Goal: Information Seeking & Learning: Find specific page/section

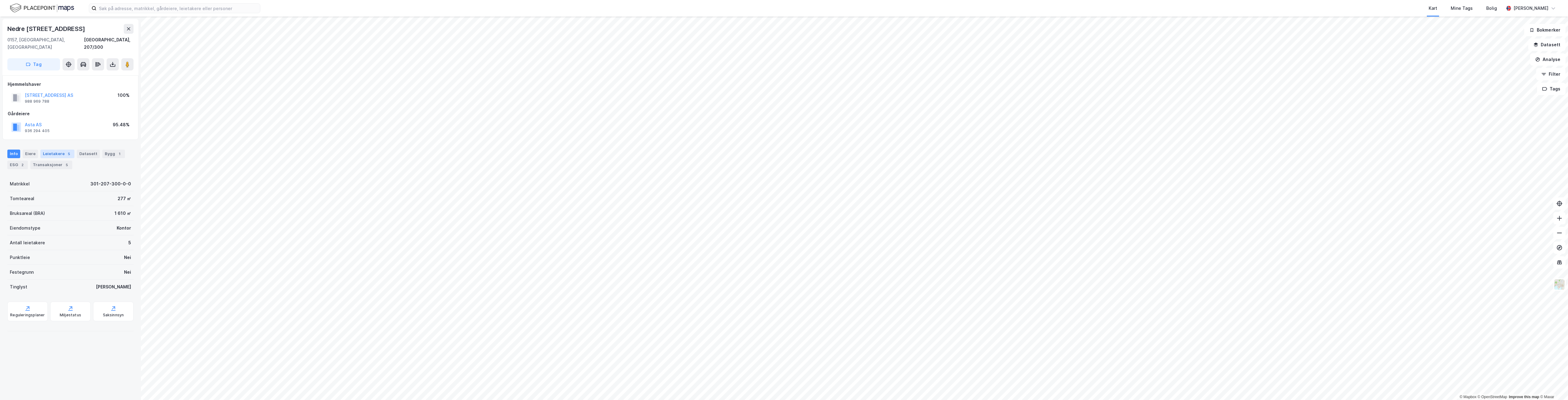
click at [53, 150] on div "Leietakere 5" at bounding box center [57, 154] width 34 height 9
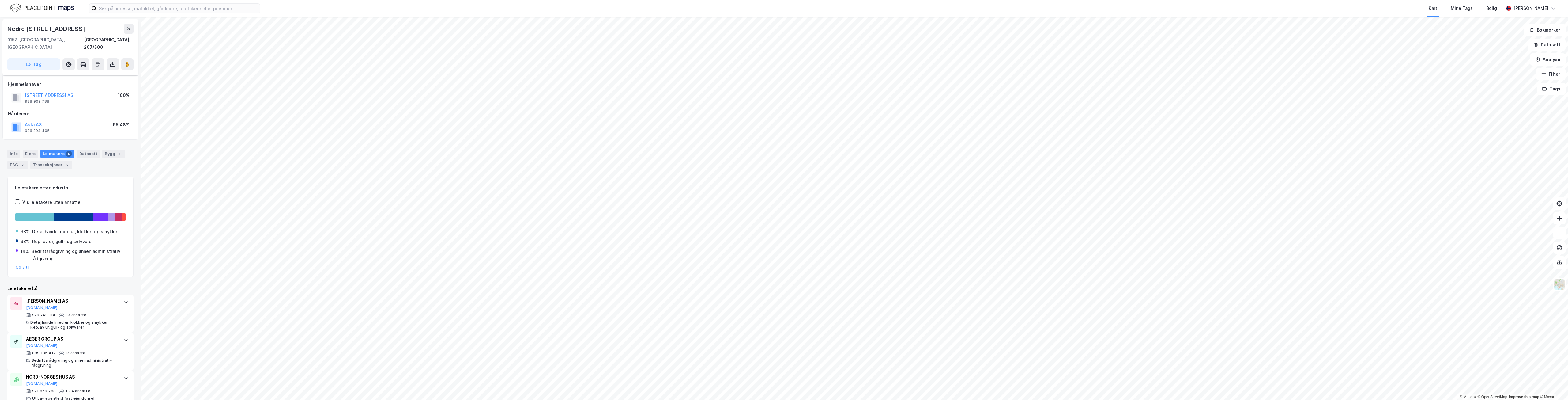
scroll to position [61, 0]
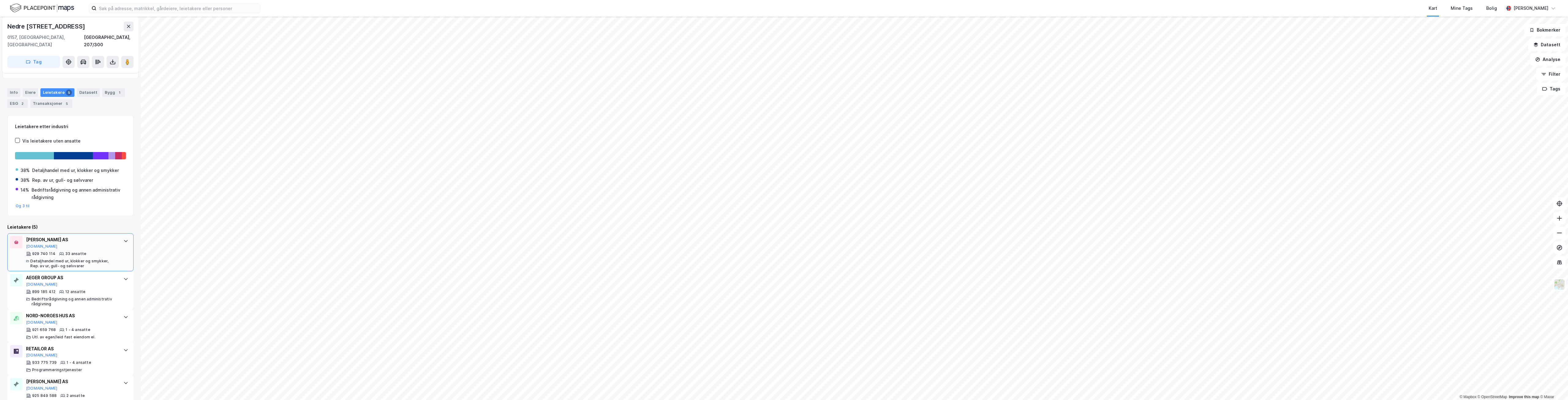
click at [93, 242] on div "URMAKER BJERKE AS Brreg.no 929 740 114 33 ansatte Detaljhandel med ur, klokker …" at bounding box center [72, 251] width 91 height 32
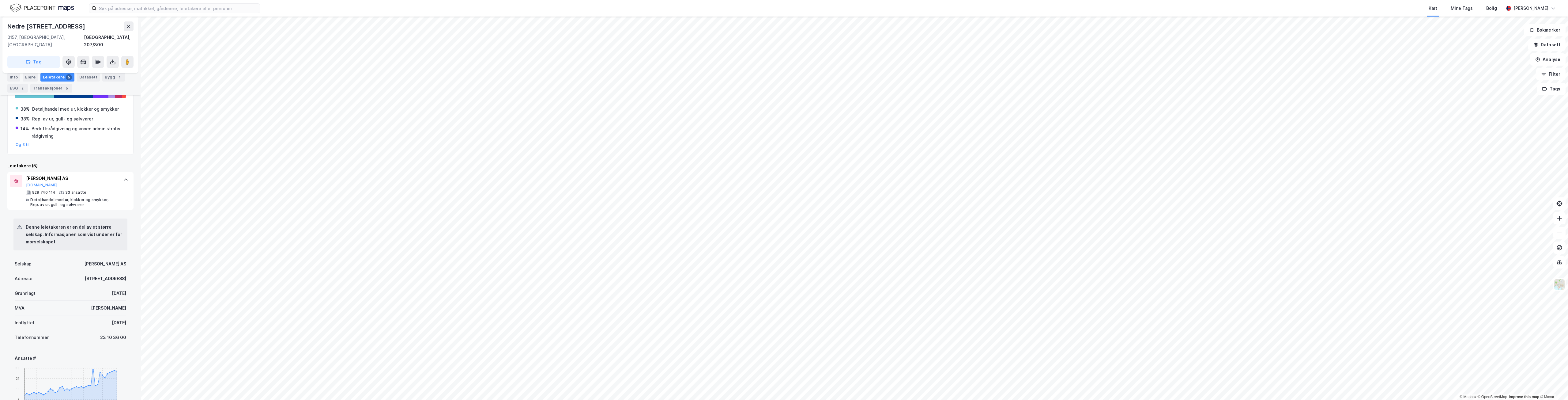
scroll to position [0, 0]
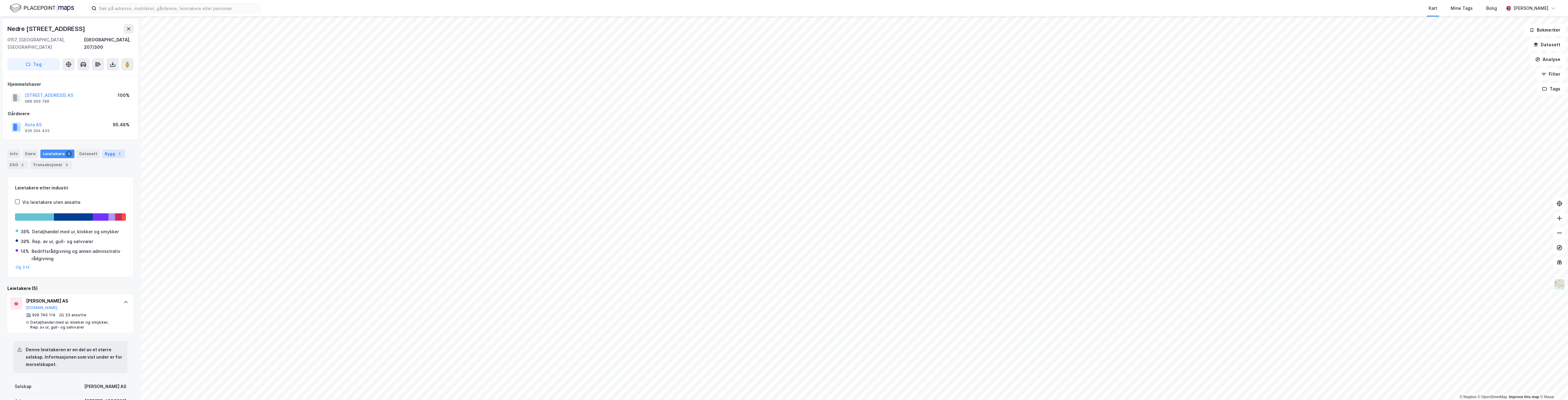
click at [108, 150] on div "Bygg 1" at bounding box center [113, 154] width 23 height 9
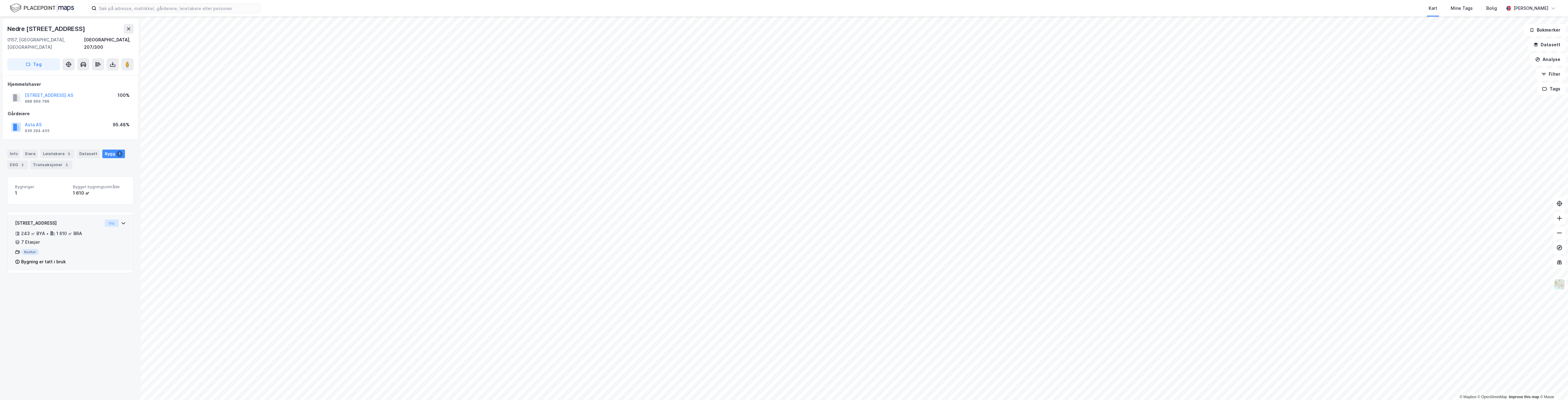
click at [111, 219] on button "Vis" at bounding box center [111, 223] width 14 height 7
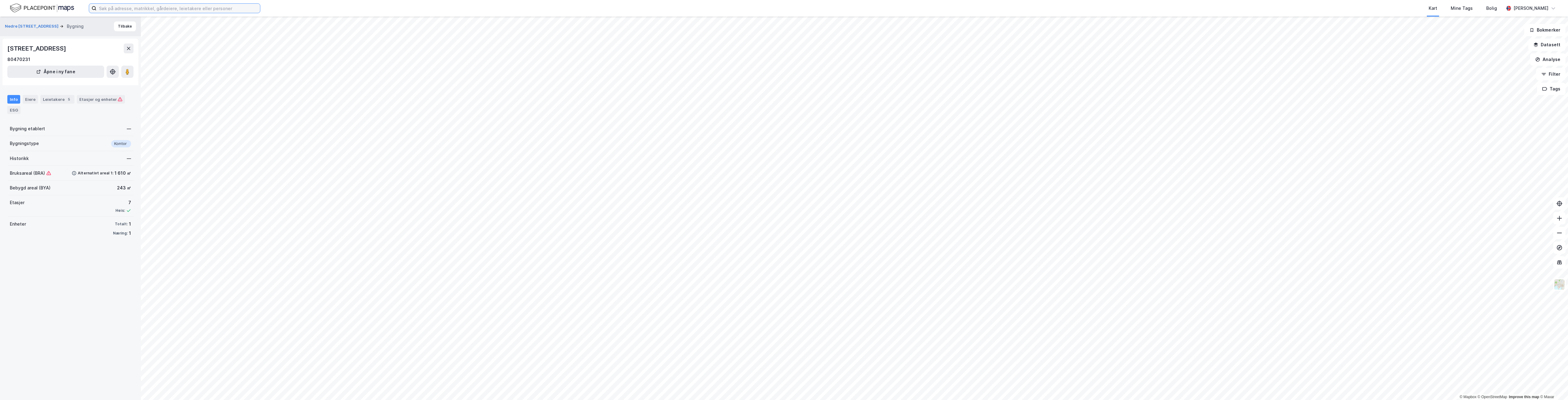
click at [124, 8] on input at bounding box center [178, 8] width 164 height 9
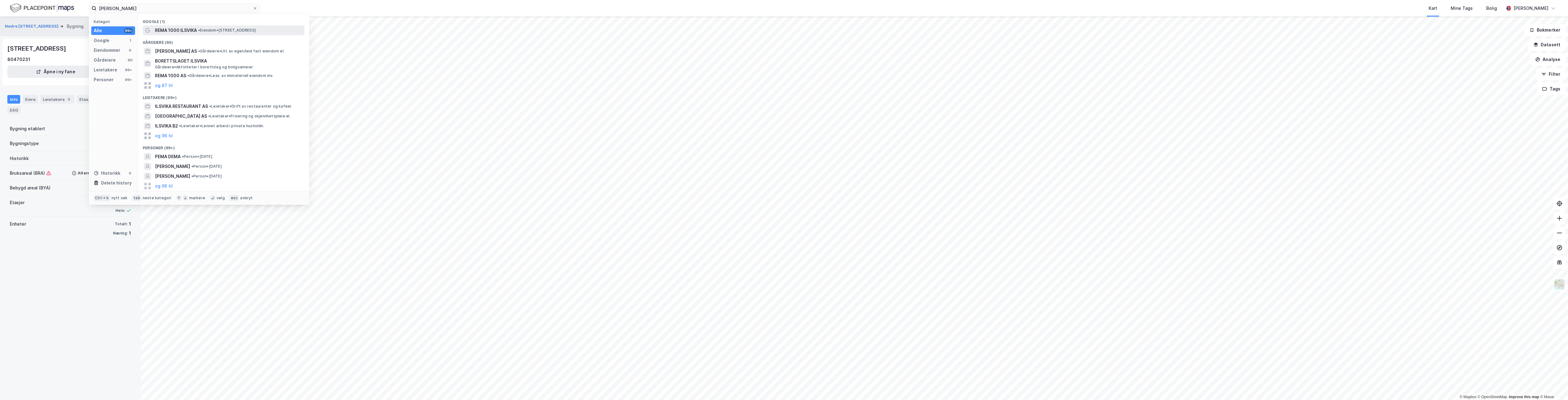
click at [166, 31] on span "REMA 1000 ILSVIKA" at bounding box center [176, 30] width 42 height 7
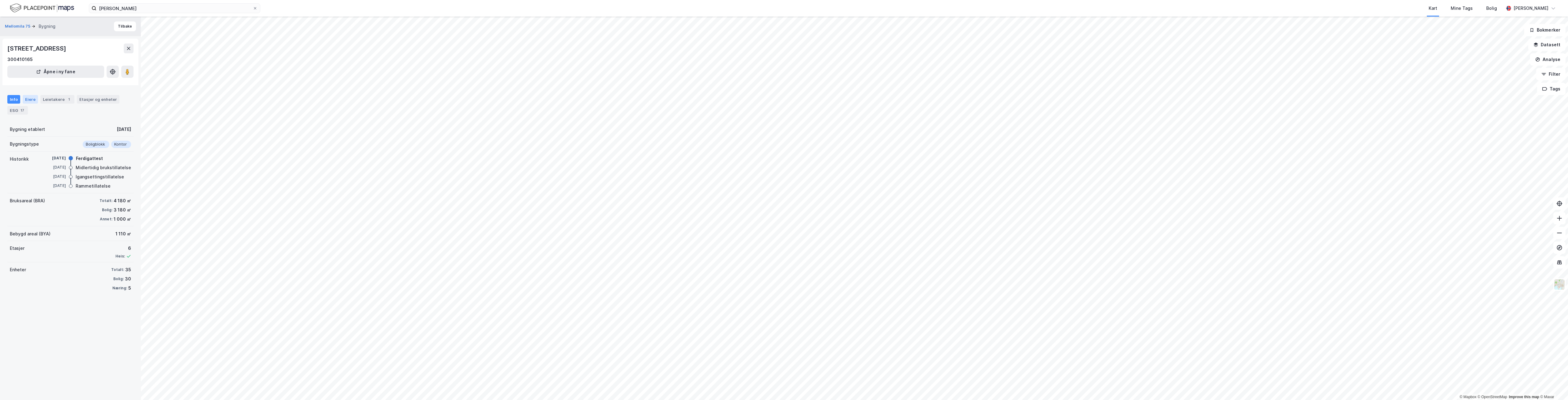
click at [27, 100] on div "Eiere" at bounding box center [30, 99] width 15 height 9
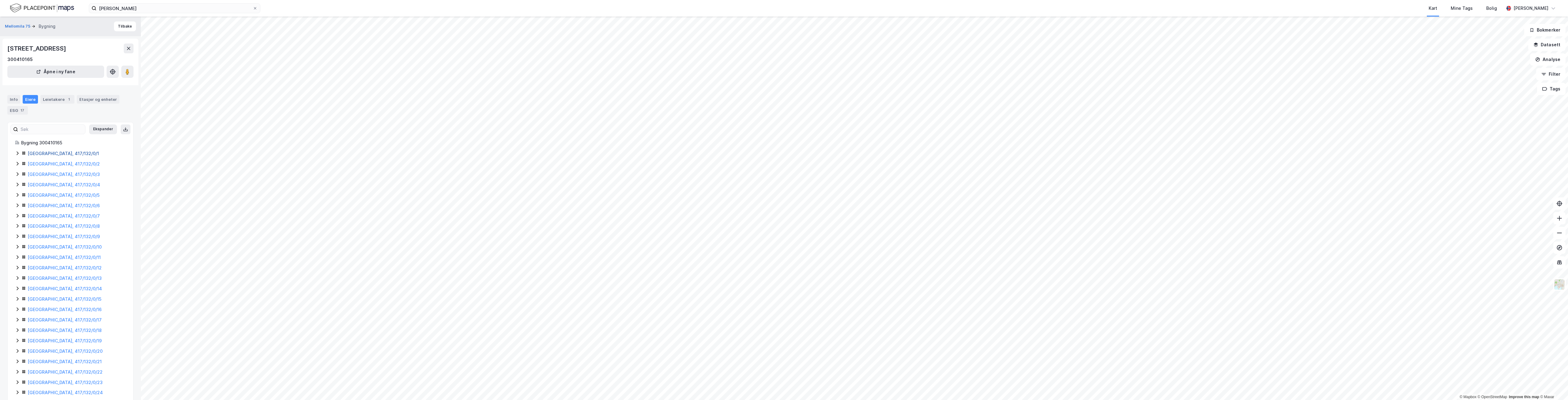
click at [57, 154] on link "Trondheim, 417/132/0/1" at bounding box center [63, 153] width 71 height 5
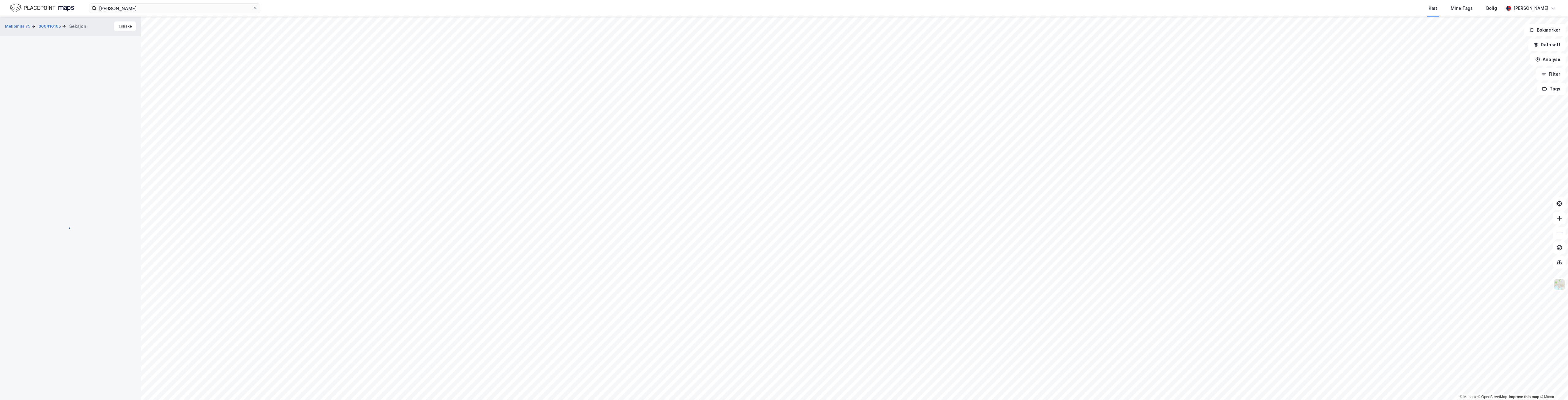
scroll to position [4, 0]
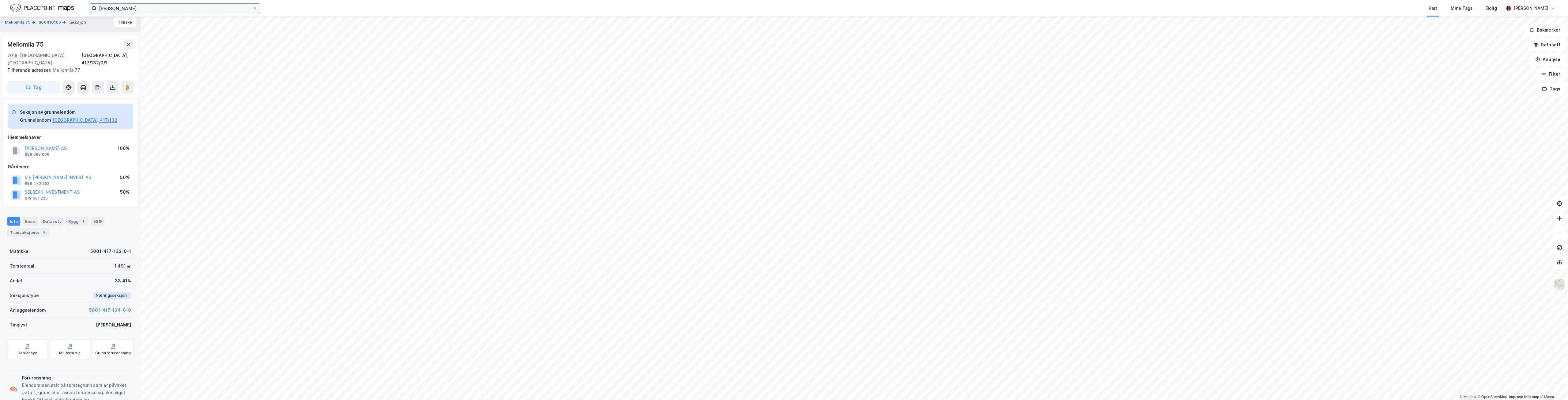
click at [150, 10] on input "rema ilsvika" at bounding box center [174, 8] width 156 height 9
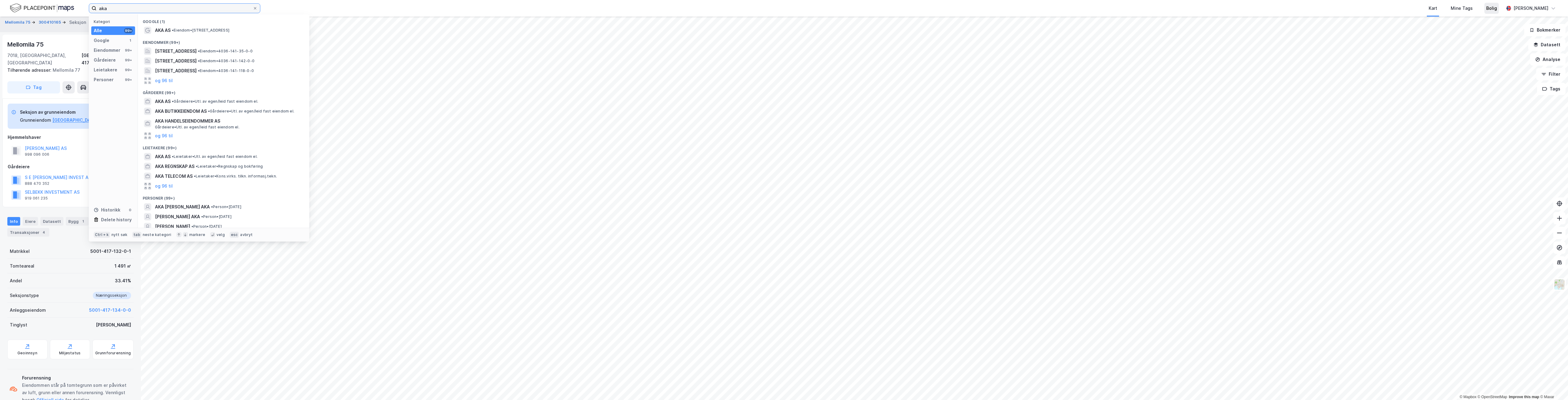
type input "aka"
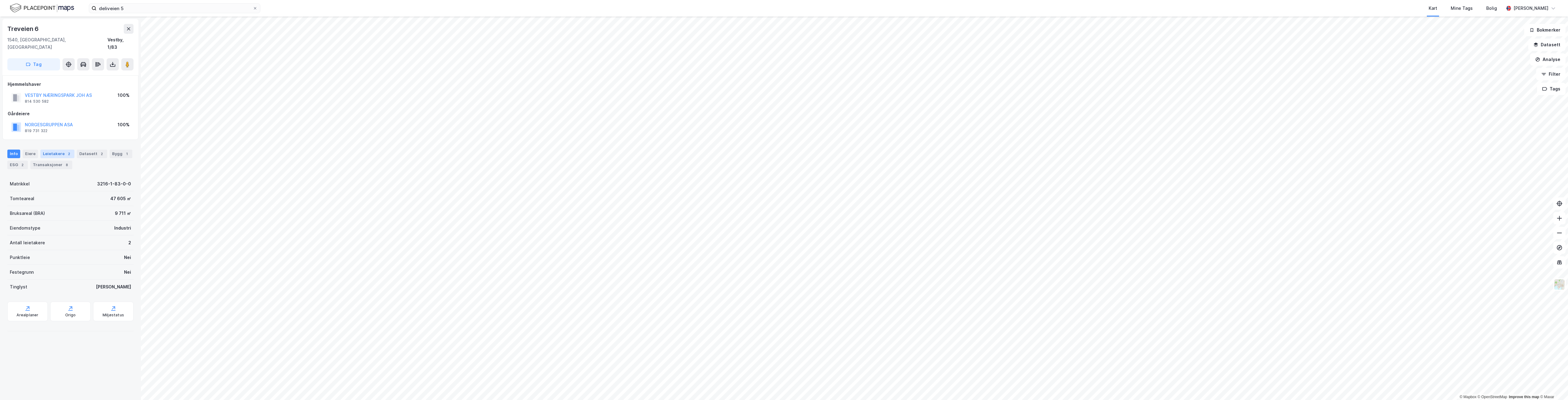
click at [52, 150] on div "Leietakere 2" at bounding box center [57, 154] width 34 height 9
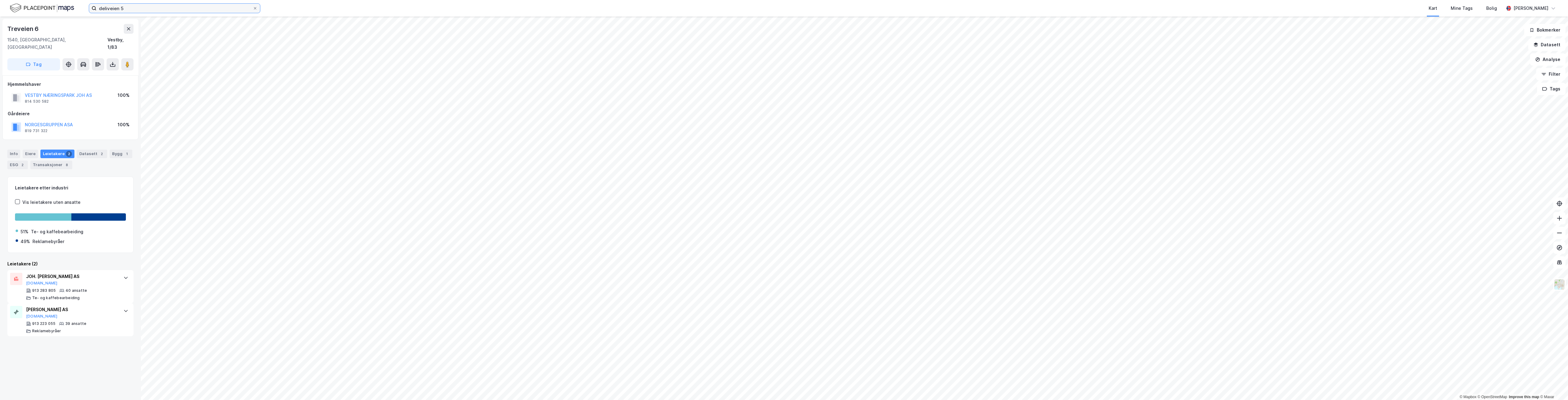
click at [217, 9] on input "deliveien 5" at bounding box center [174, 8] width 156 height 9
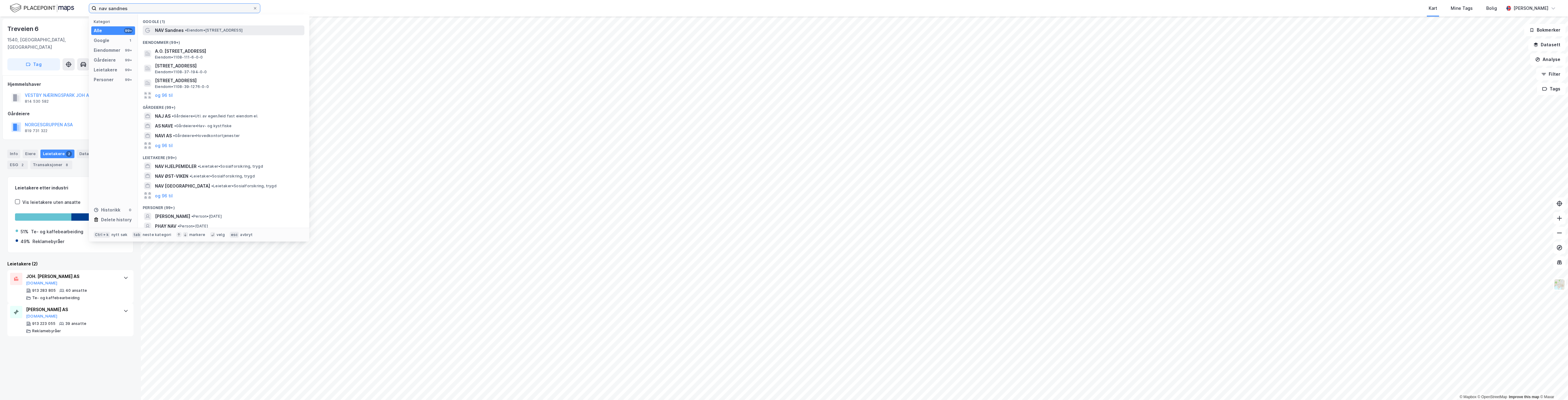
type input "nav sandnes"
click at [187, 29] on span "•" at bounding box center [186, 30] width 2 height 5
